Goal: Find specific page/section: Find specific page/section

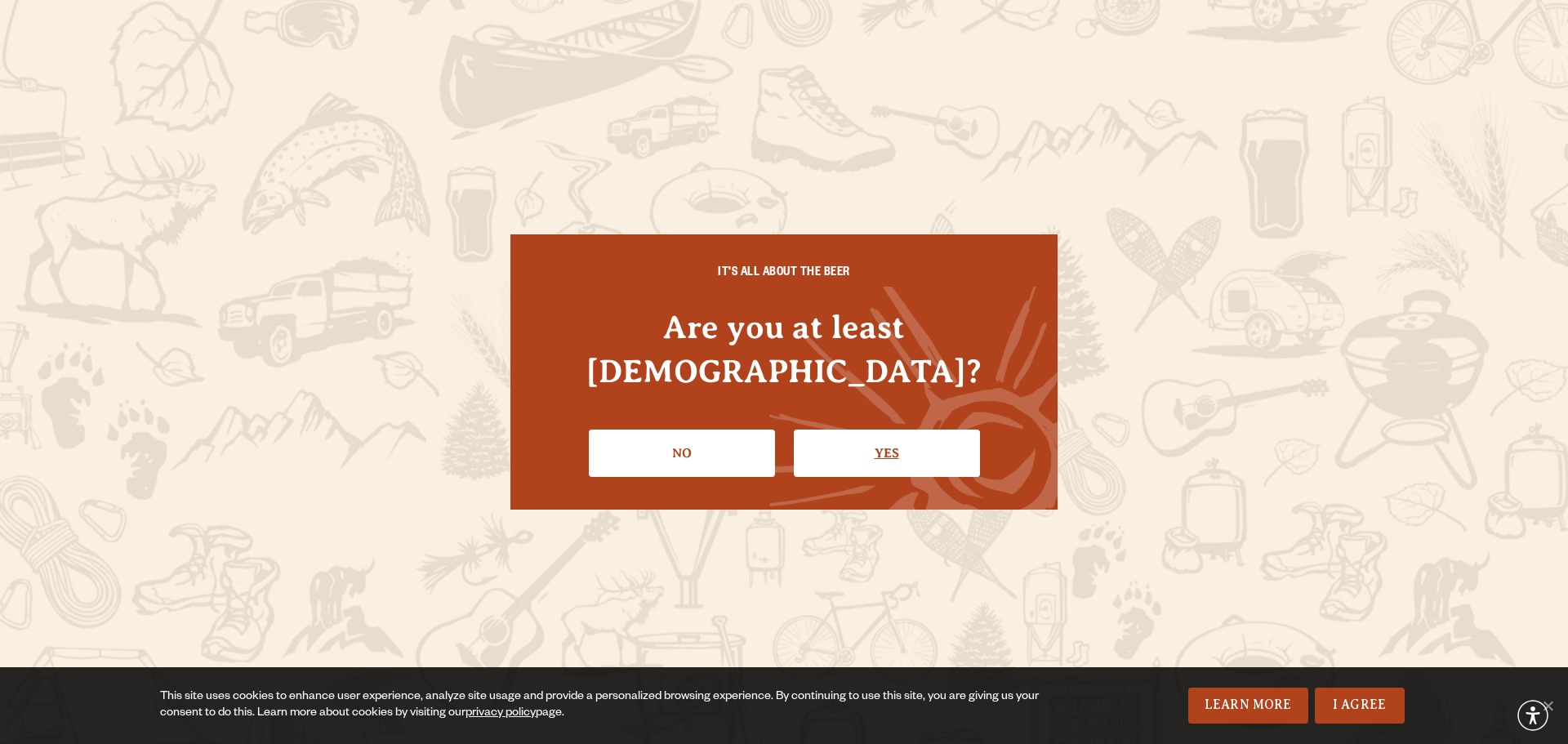
click at [927, 442] on link "Yes" at bounding box center [886, 453] width 186 height 47
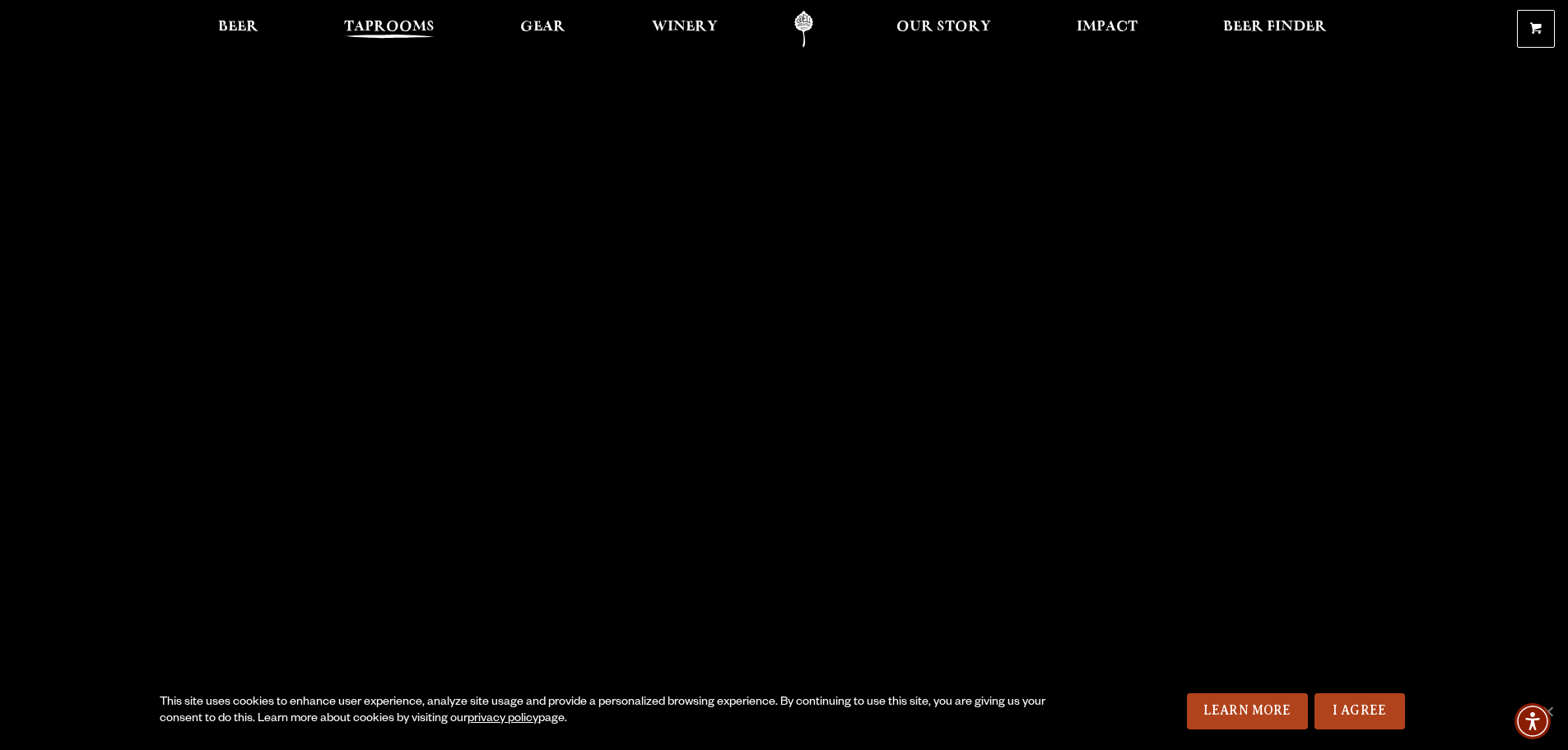
click at [373, 32] on span "Taprooms" at bounding box center [390, 27] width 91 height 13
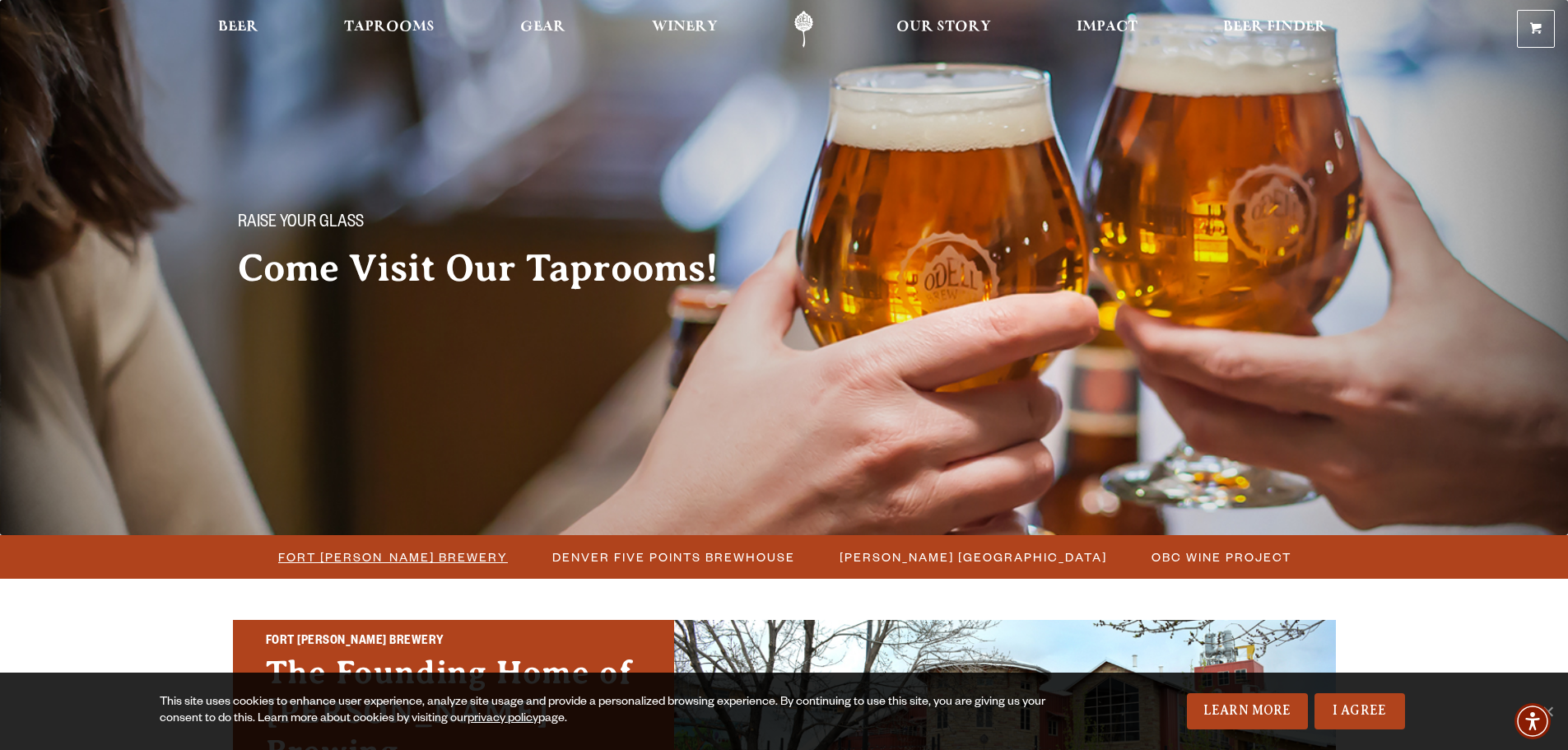
click at [453, 565] on span "Fort [PERSON_NAME] Brewery" at bounding box center [392, 557] width 230 height 24
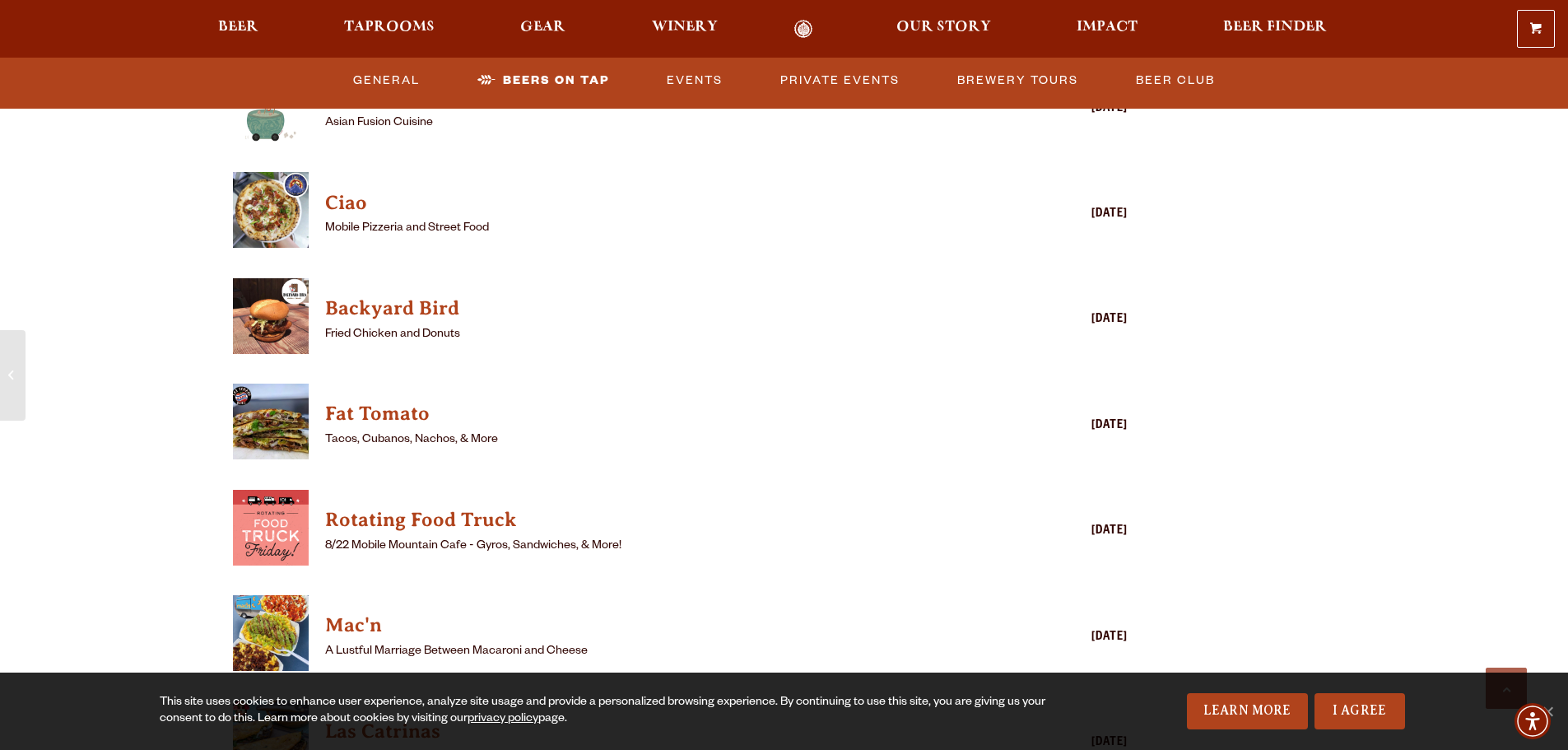
scroll to position [4416, 0]
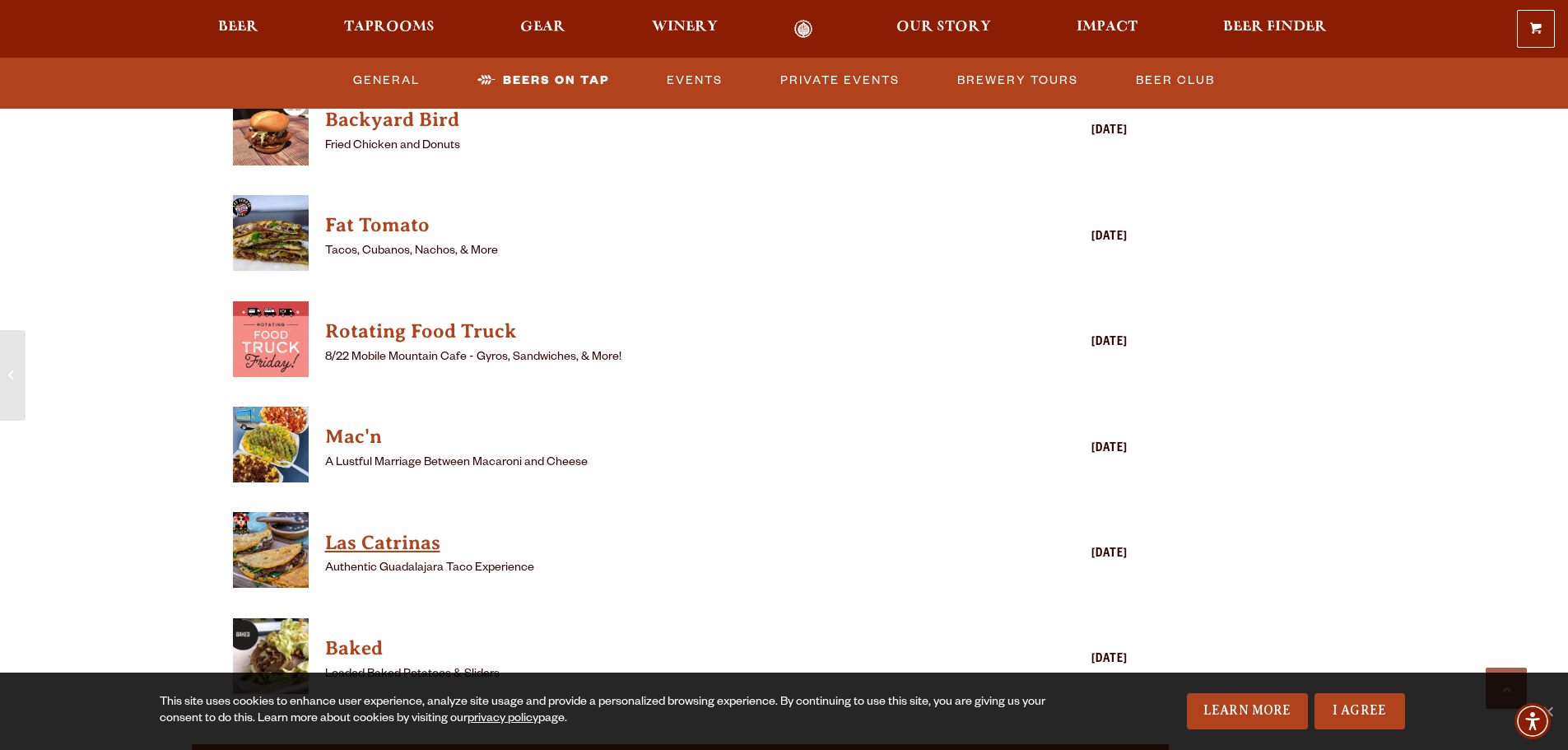
click at [352, 530] on h4 "Las Catrinas" at bounding box center [657, 543] width 664 height 27
click at [691, 82] on link "Events" at bounding box center [695, 81] width 69 height 37
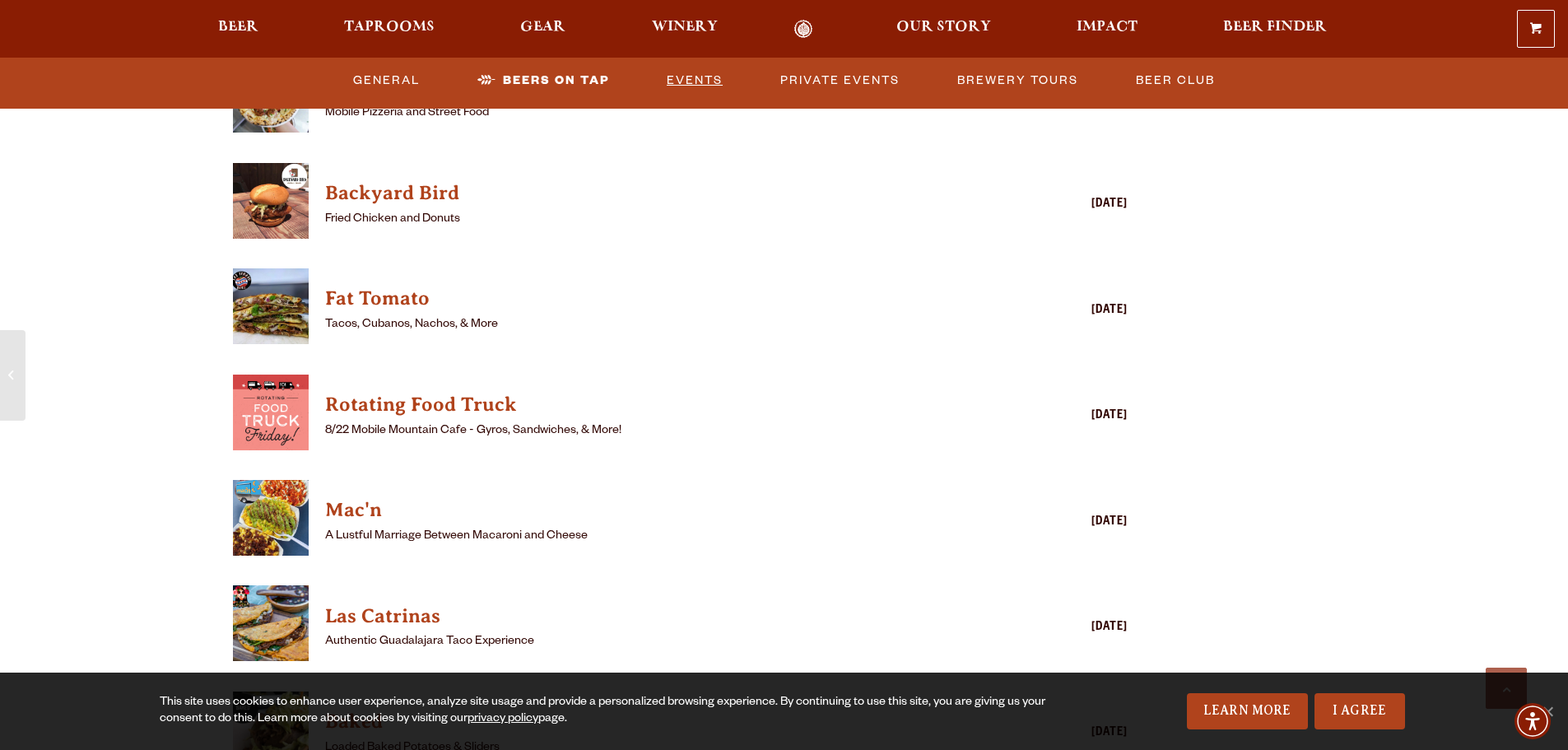
scroll to position [4534, 0]
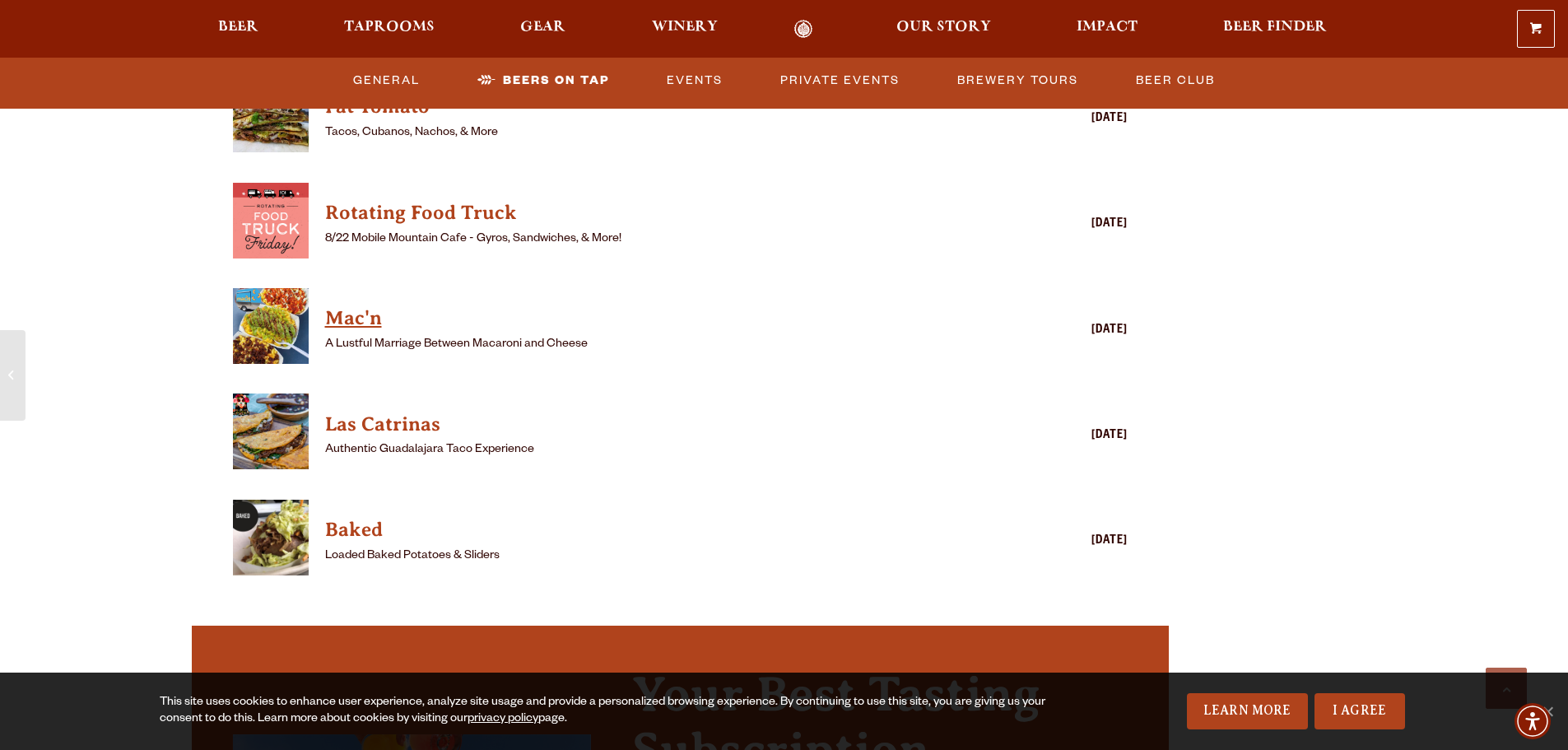
click at [335, 306] on h4 "Mac'n" at bounding box center [657, 318] width 664 height 27
